Goal: Information Seeking & Learning: Find specific fact

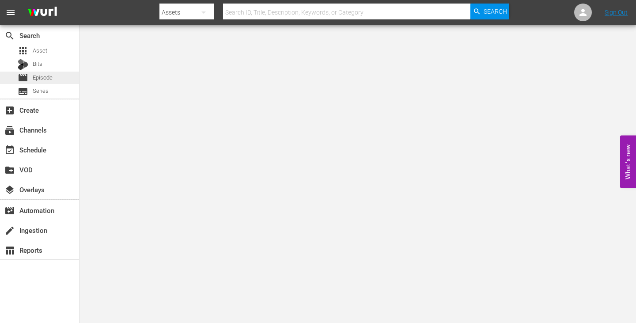
click at [38, 78] on span "Episode" at bounding box center [43, 77] width 20 height 9
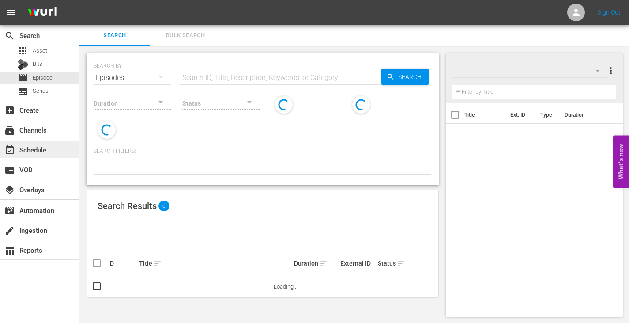
click at [61, 148] on div "event_available Schedule" at bounding box center [39, 149] width 79 height 18
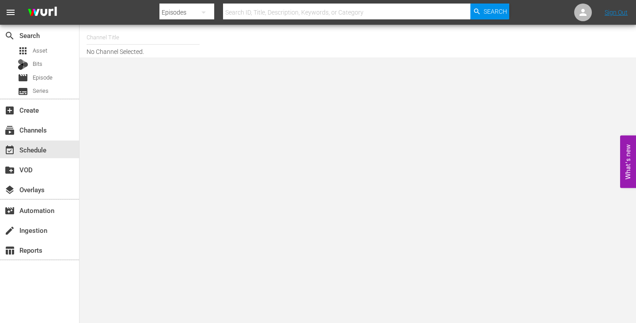
click at [156, 38] on input "text" at bounding box center [143, 37] width 113 height 21
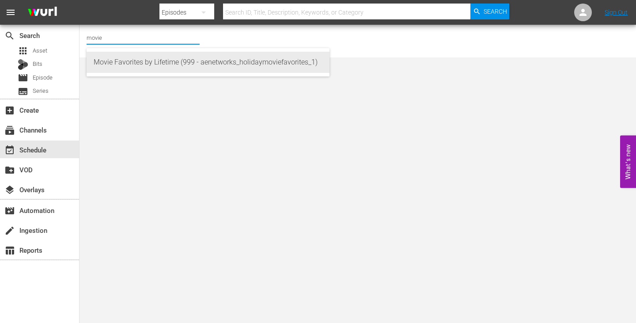
click at [126, 62] on div "Movie Favorites by Lifetime (999 - aenetworks_holidaymoviefavorites_1)" at bounding box center [208, 62] width 229 height 21
type input "Movie Favorites by Lifetime (999 - aenetworks_holidaymoviefavorites_1)"
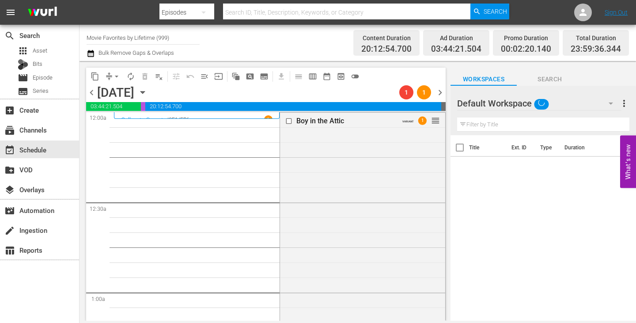
click at [148, 93] on icon "button" at bounding box center [143, 92] width 10 height 10
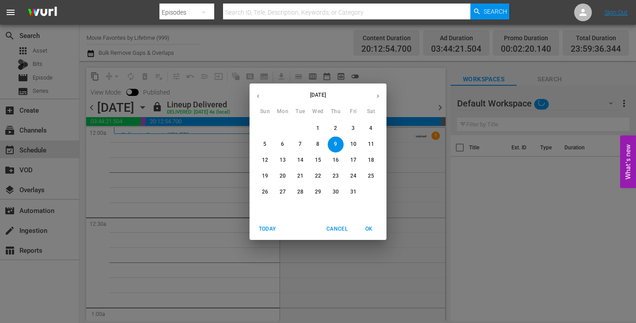
click at [371, 97] on icon "button" at bounding box center [378, 96] width 7 height 7
click at [370, 127] on p "1" at bounding box center [370, 129] width 3 height 8
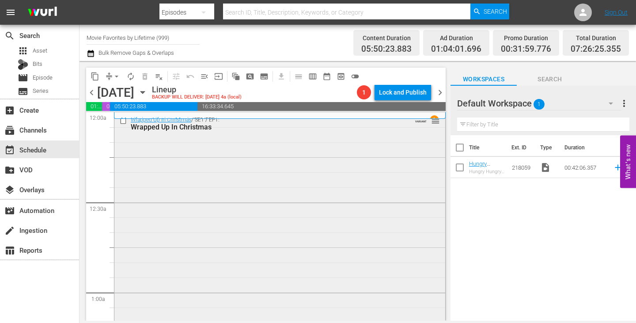
click at [259, 216] on div "Wrapped Up In Christmas / SE1 / EP1: Wrapped Up In Christmas VARIANT reorder" at bounding box center [279, 279] width 331 height 333
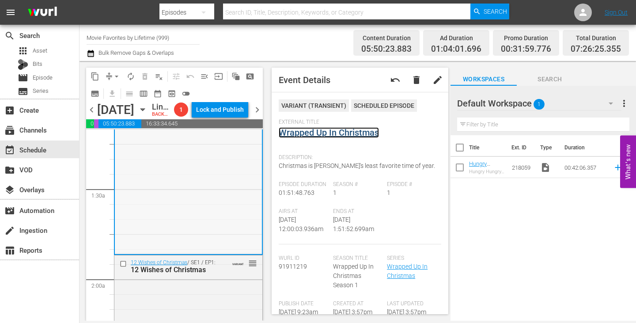
scroll to position [221, 0]
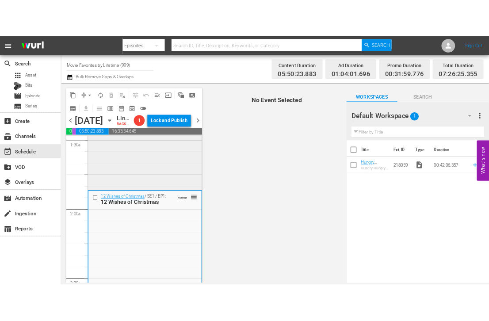
scroll to position [309, 0]
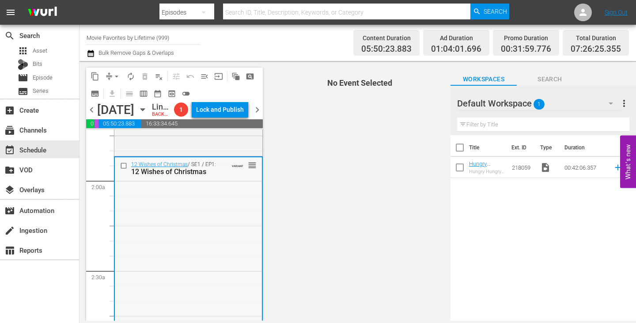
click at [212, 241] on div "12 Wishes of Christmas / SE1 / EP1: 12 Wishes of Christmas VARIANT reorder" at bounding box center [188, 325] width 147 height 336
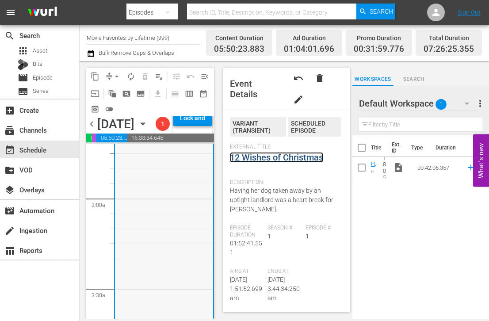
scroll to position [618, 0]
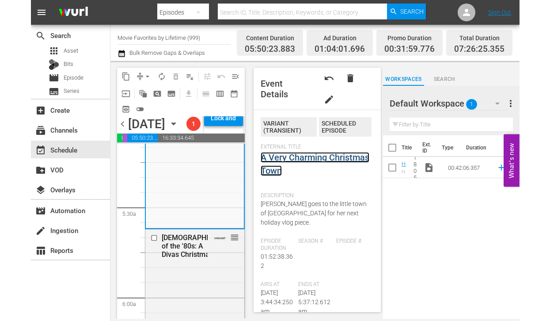
scroll to position [1016, 0]
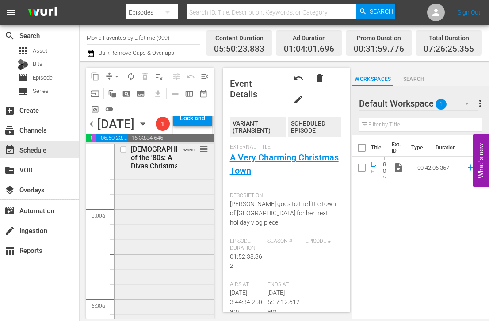
click at [177, 235] on div "Ladies of the '80s: A Divas Christmas VARIANT reorder" at bounding box center [163, 304] width 99 height 326
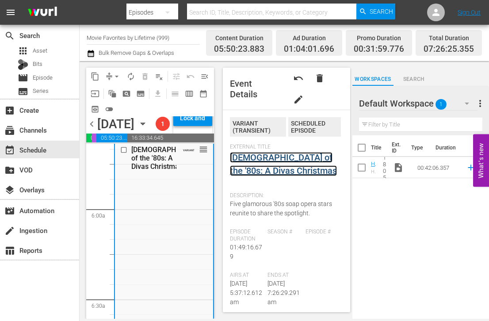
click at [273, 167] on link "Ladies of the '80s: A Divas Christmas" at bounding box center [283, 164] width 107 height 24
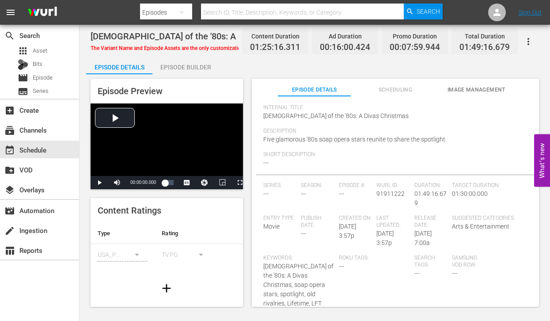
scroll to position [101, 0]
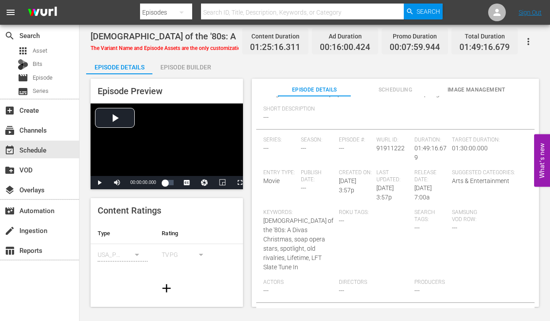
click at [299, 236] on span "Ladies of the '80s: A Divas Christmas, soap opera stars, spotlight, old rivalri…" at bounding box center [298, 243] width 70 height 53
copy span "Keywords:"
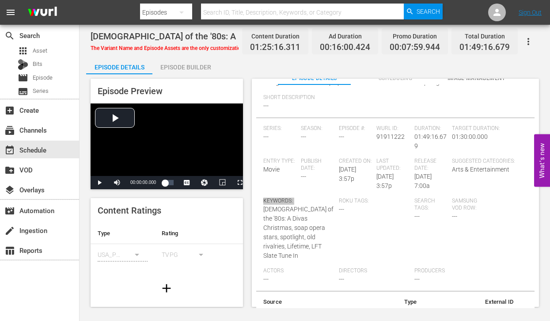
scroll to position [17, 0]
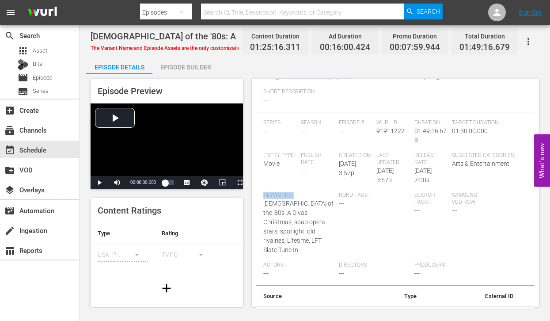
click at [269, 222] on span "Ladies of the '80s: A Divas Christmas, soap opera stars, spotlight, old rivalri…" at bounding box center [298, 226] width 70 height 53
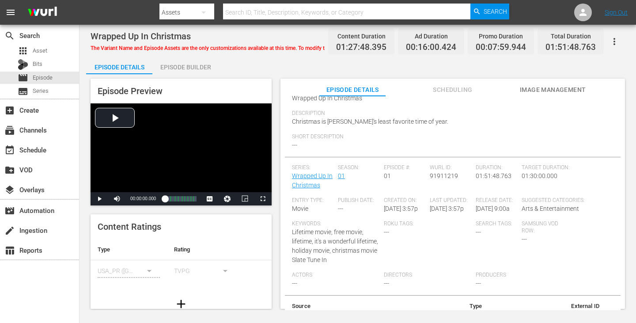
scroll to position [17, 0]
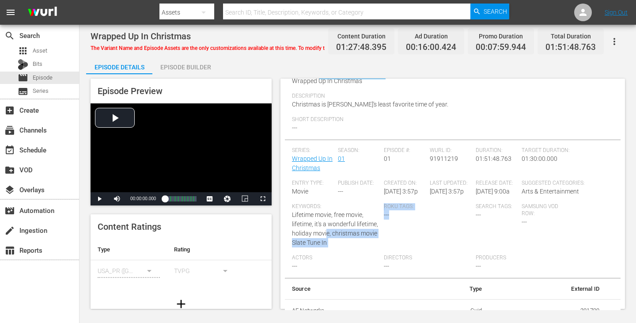
drag, startPoint x: 342, startPoint y: 233, endPoint x: 382, endPoint y: 248, distance: 42.5
click at [382, 248] on div "Series: Wrapped Up In Christmas Season: 01 Episode #: 01 Wurl ID: 91911219 Dura…" at bounding box center [453, 212] width 322 height 131
click at [331, 230] on span "Lifetime movie, free movie, lifetime, it's a wonderful lifetime, holiday movie,…" at bounding box center [335, 228] width 86 height 35
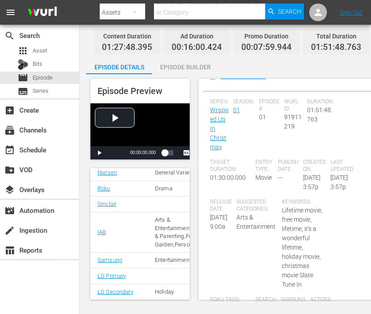
scroll to position [171, 0]
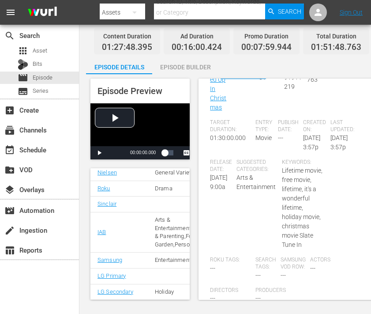
click at [294, 198] on span "Lifetime movie, free movie, lifetime, it's a wonderful lifetime, holiday movie,…" at bounding box center [302, 207] width 41 height 81
copy span "Keywords:"
click at [261, 168] on div "Suggested Categories: Arts & Entertainment" at bounding box center [259, 208] width 45 height 98
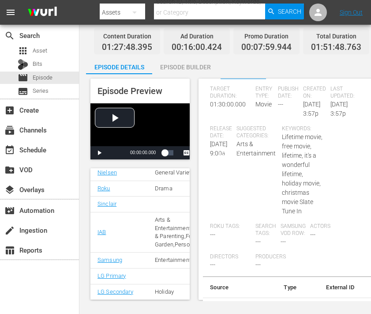
scroll to position [215, 0]
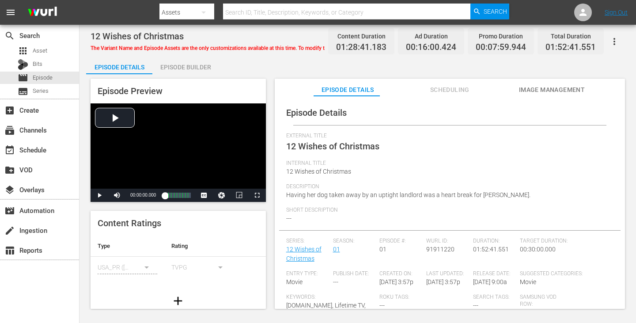
scroll to position [164, 0]
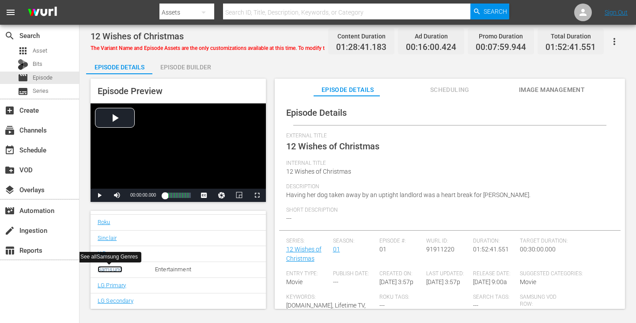
click at [102, 268] on link "Samsung" at bounding box center [110, 269] width 25 height 7
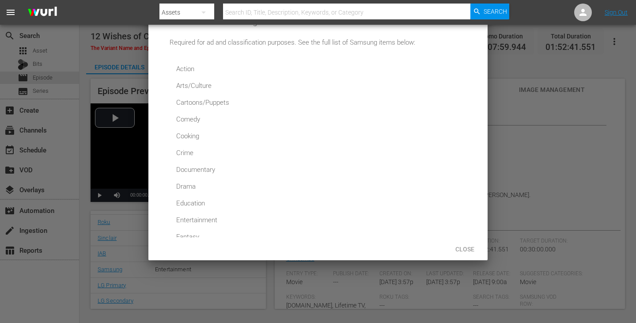
click at [173, 289] on div at bounding box center [318, 161] width 636 height 323
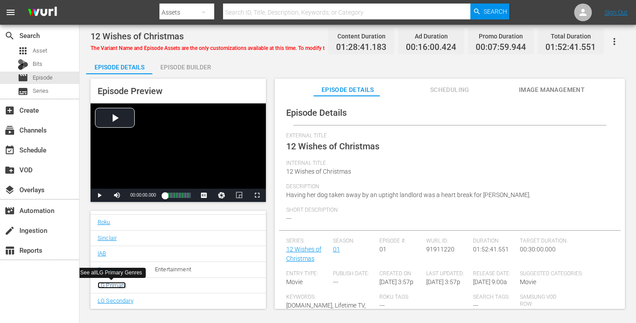
click at [110, 285] on link "LG Primary" at bounding box center [112, 285] width 28 height 7
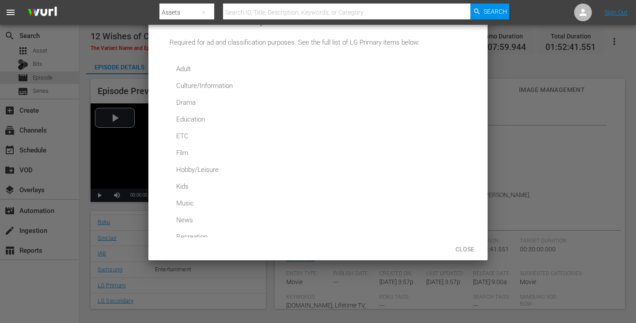
click at [457, 89] on div "Adult Culture/Information Drama Education ETC Film Hobby/Leisure Kids Music New…" at bounding box center [319, 193] width 298 height 265
drag, startPoint x: 203, startPoint y: 213, endPoint x: 198, endPoint y: 223, distance: 11.5
click at [198, 223] on div "Adult Culture/Information Drama Education ETC Film Hobby/Leisure Kids Music New…" at bounding box center [319, 193] width 298 height 265
click at [459, 65] on div "Adult Culture/Information Drama Education ETC Film Hobby/Leisure Kids Music New…" at bounding box center [319, 193] width 298 height 265
click at [456, 247] on span "Close" at bounding box center [464, 249] width 33 height 7
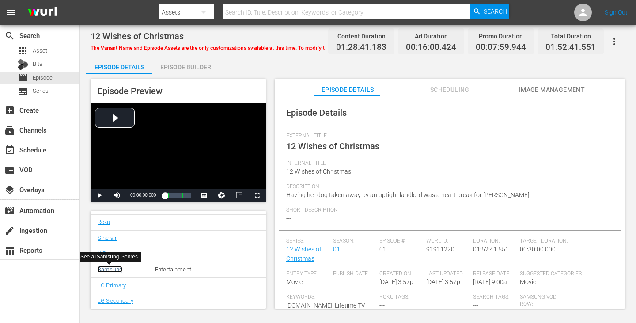
click at [110, 269] on link "Samsung" at bounding box center [110, 269] width 25 height 7
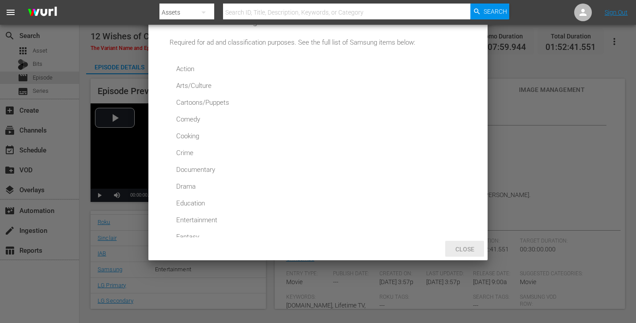
click at [467, 246] on span "Close" at bounding box center [464, 249] width 33 height 7
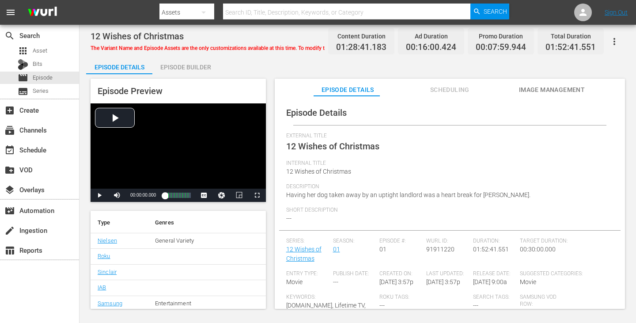
scroll to position [120, 0]
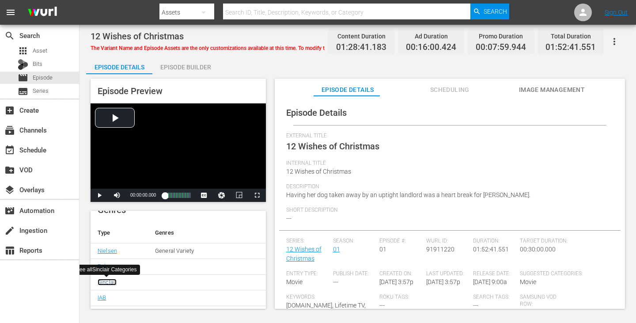
click at [110, 280] on link "Sinclair" at bounding box center [107, 282] width 19 height 7
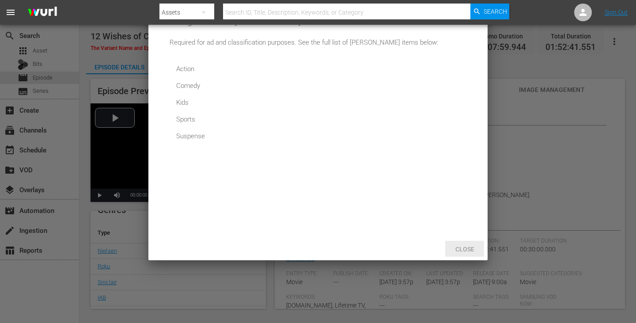
click at [461, 243] on div "Close" at bounding box center [464, 249] width 39 height 16
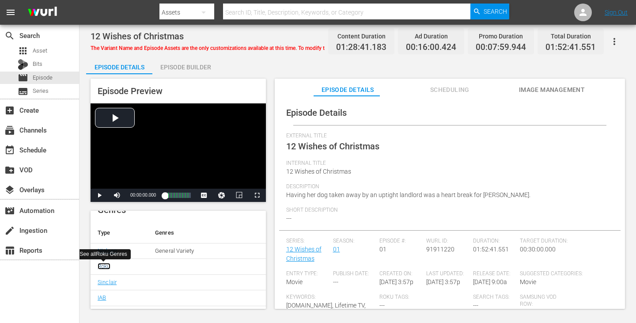
click at [105, 266] on link "Roku" at bounding box center [104, 266] width 13 height 7
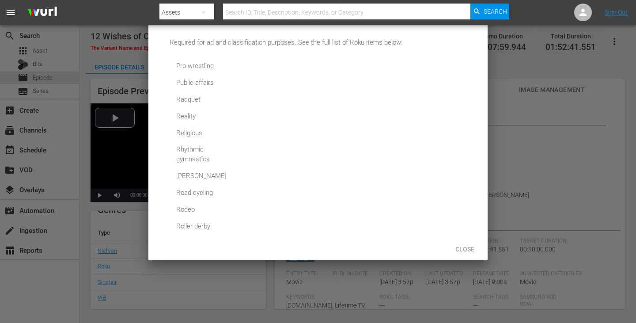
scroll to position [2783, 0]
click at [219, 274] on div at bounding box center [318, 161] width 636 height 323
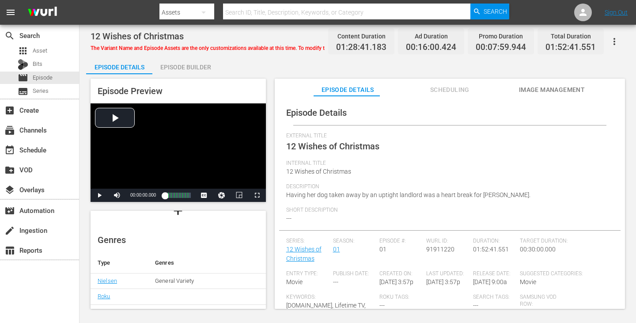
scroll to position [76, 0]
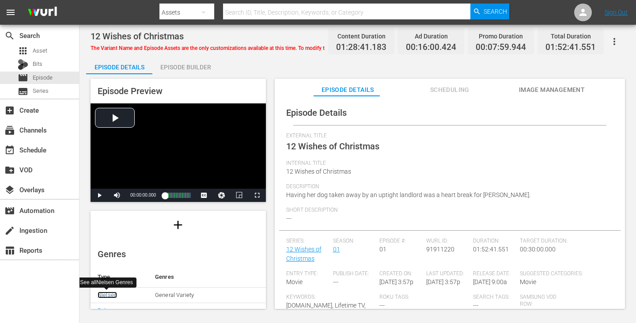
click at [100, 296] on link "Nielsen" at bounding box center [107, 295] width 19 height 7
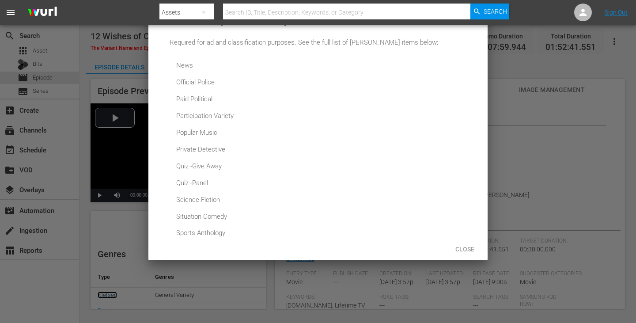
scroll to position [336, 0]
click at [469, 247] on span "Close" at bounding box center [464, 249] width 33 height 7
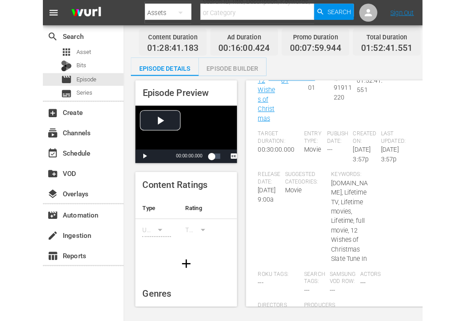
scroll to position [178, 0]
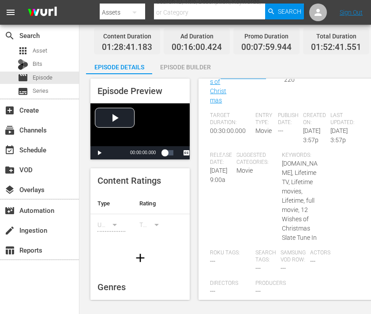
click at [253, 215] on div "Suggested Categories: Movie" at bounding box center [259, 201] width 45 height 98
click at [295, 193] on span "mylifetime.com, Lifetime TV, Lifetime movies, Lifetime, full movie, 12 Wishes o…" at bounding box center [300, 200] width 36 height 81
copy span "Keywords:"
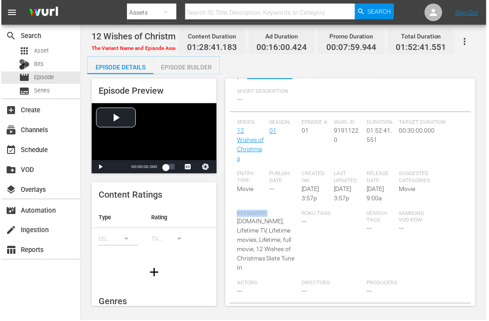
scroll to position [127, 0]
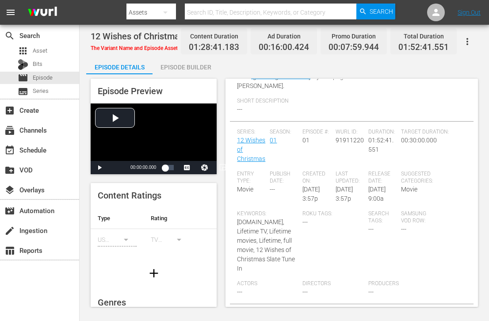
click at [368, 216] on div "Roku Tags: ---" at bounding box center [334, 245] width 65 height 70
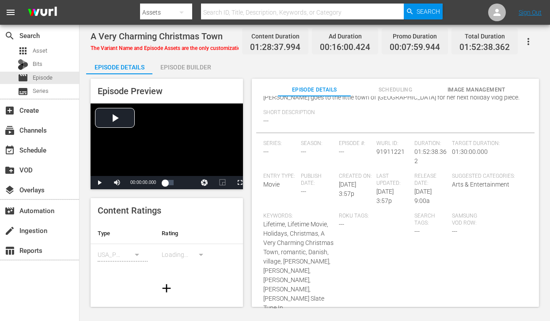
scroll to position [106, 0]
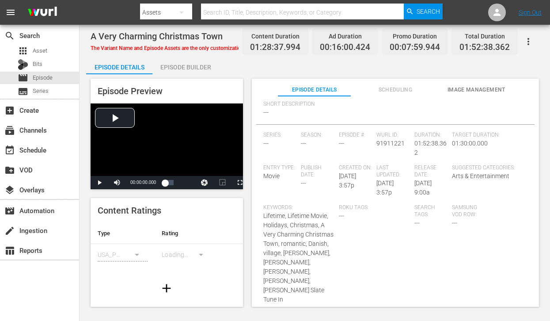
click at [292, 243] on span "Lifetime, Lifetime Movie, Holidays, Christmas, A Very Charming Christmas Town, …" at bounding box center [298, 257] width 70 height 91
copy span "Keywords:"
click at [264, 232] on span "Lifetime, Lifetime Movie, Holidays, Christmas, A Very Charming Christmas Town, …" at bounding box center [298, 257] width 70 height 91
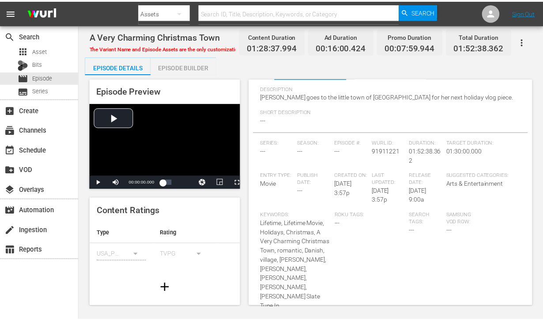
scroll to position [138, 0]
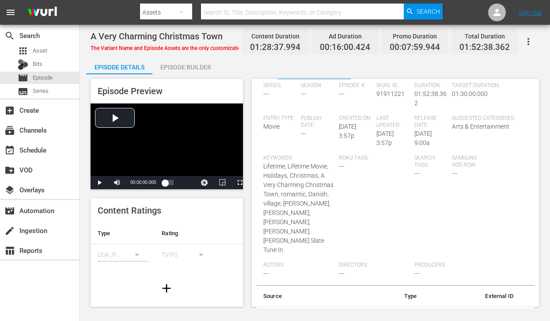
click at [488, 306] on td "245767" at bounding box center [472, 317] width 96 height 23
copy td "245767"
click at [50, 53] on div "apps Asset" at bounding box center [39, 51] width 79 height 12
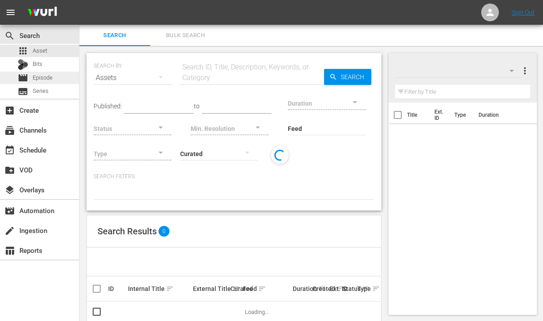
click at [42, 79] on span "Episode" at bounding box center [43, 77] width 20 height 9
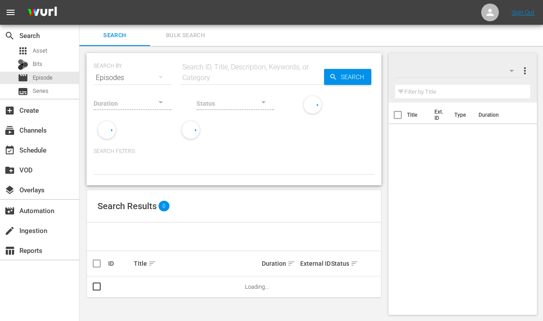
click at [223, 78] on input "text" at bounding box center [252, 77] width 144 height 21
paste input "245767"
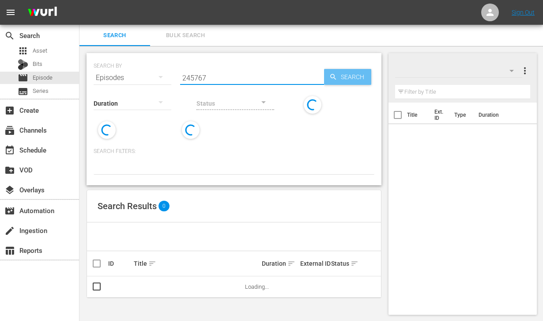
type input "245767"
click at [350, 80] on span "Search" at bounding box center [354, 77] width 34 height 16
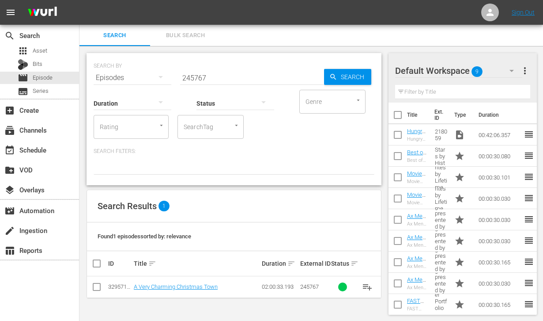
scroll to position [1, 0]
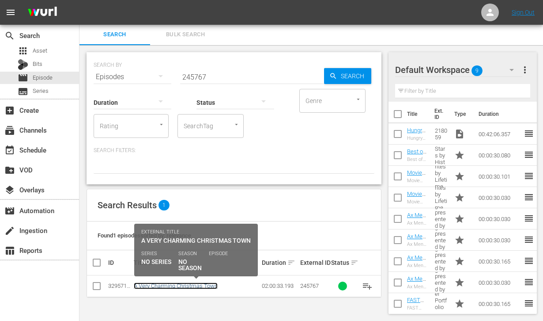
click at [188, 285] on link "A Very Charming Christmas Town" at bounding box center [176, 285] width 84 height 7
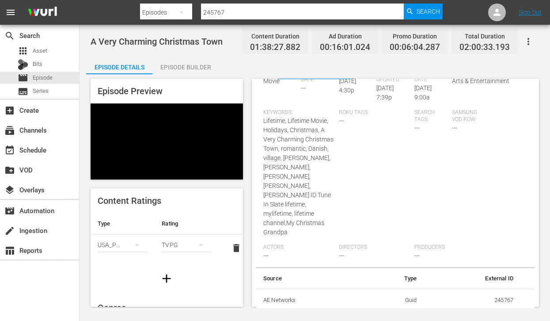
scroll to position [189, 0]
